Goal: Check status: Check status

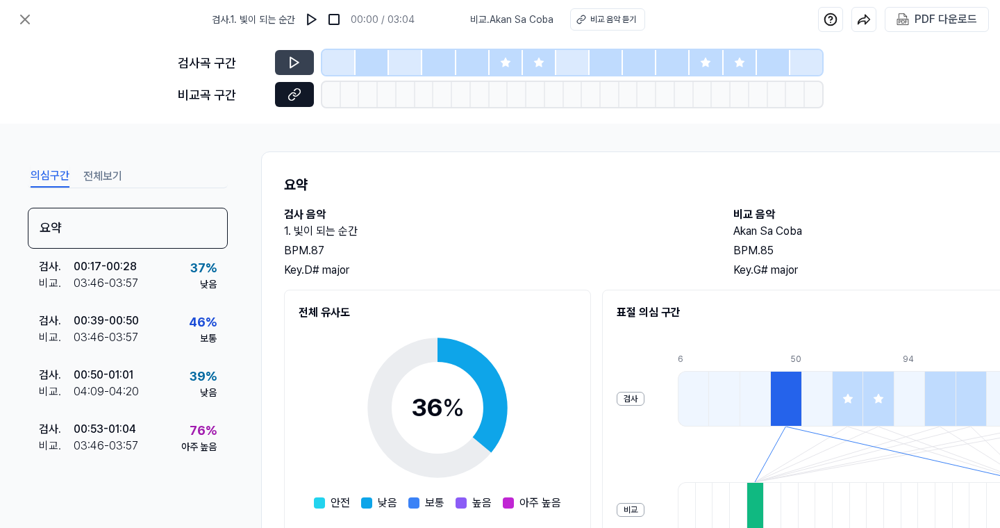
click at [276, 96] on button at bounding box center [294, 94] width 39 height 25
click at [17, 19] on icon at bounding box center [25, 19] width 17 height 17
click at [26, 22] on icon at bounding box center [25, 19] width 8 height 8
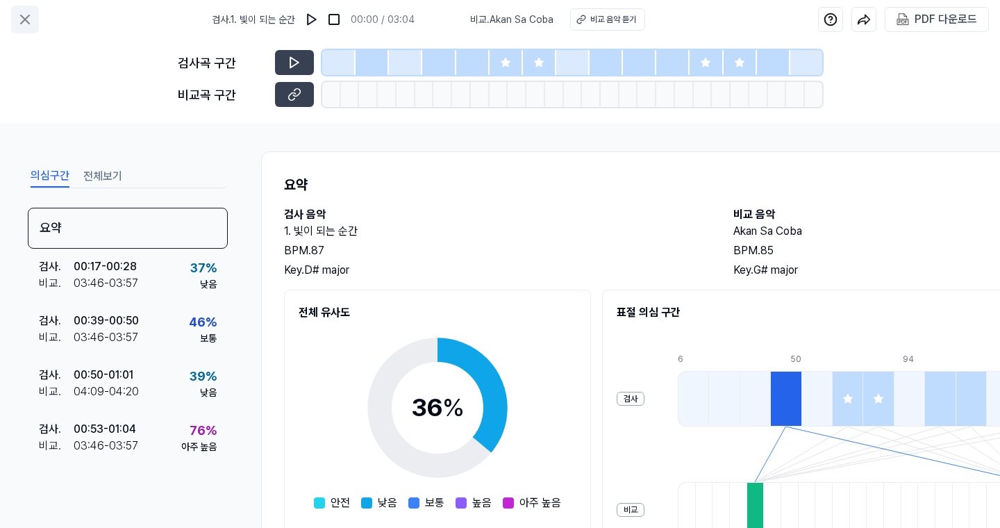
click at [26, 22] on icon at bounding box center [25, 19] width 8 height 8
click at [26, 22] on icon at bounding box center [25, 19] width 17 height 17
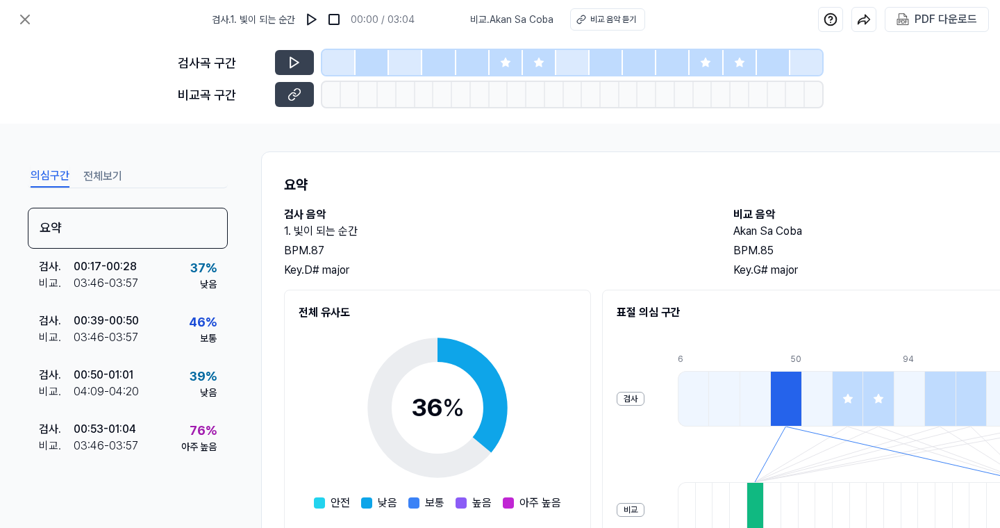
click at [517, 58] on div at bounding box center [505, 62] width 33 height 25
